Goal: Navigation & Orientation: Find specific page/section

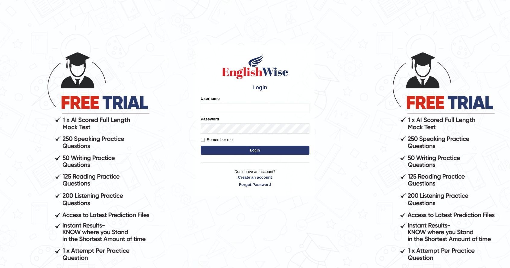
click at [254, 107] on input "Username" at bounding box center [255, 108] width 109 height 10
type input "rodel4321"
click at [201, 146] on button "Login" at bounding box center [255, 150] width 109 height 9
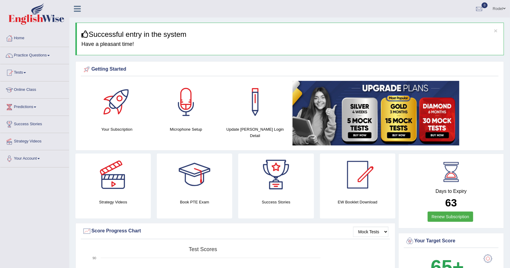
click at [30, 91] on link "Online Class" at bounding box center [34, 88] width 69 height 15
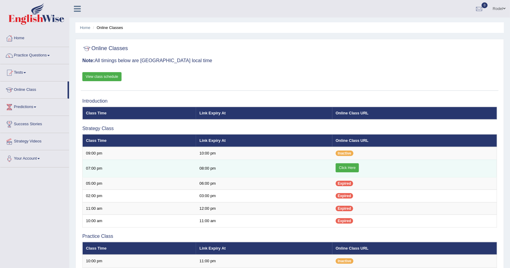
click at [352, 166] on link "Click Here" at bounding box center [347, 167] width 23 height 9
